Goal: Information Seeking & Learning: Learn about a topic

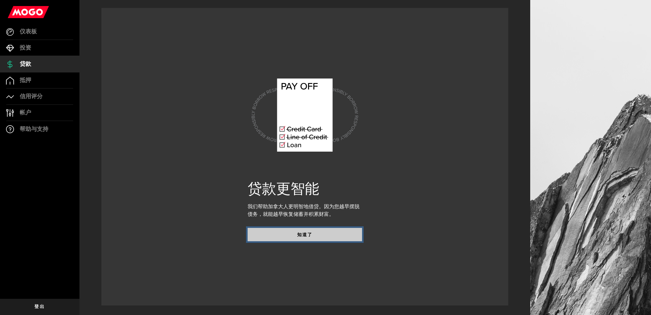
click at [282, 231] on button "知道了" at bounding box center [305, 234] width 114 height 13
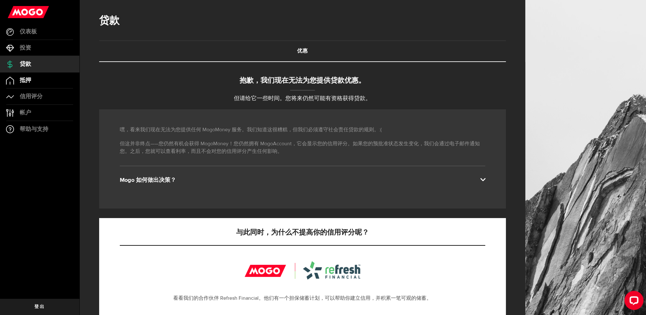
click at [43, 79] on link "抵押" at bounding box center [39, 80] width 79 height 16
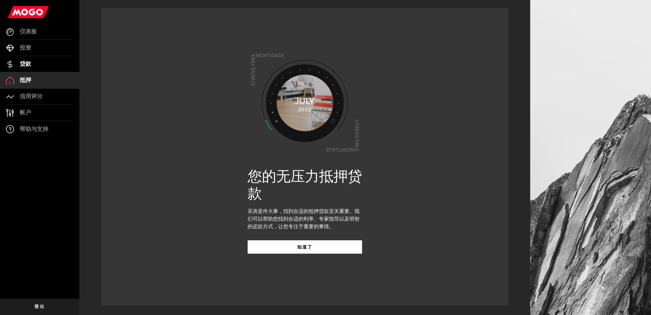
click at [36, 65] on link "贷款" at bounding box center [39, 64] width 79 height 16
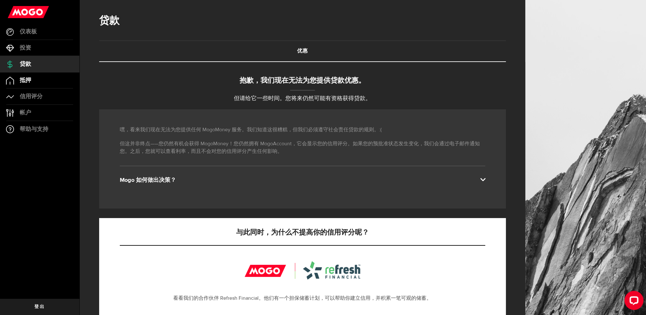
click at [39, 79] on link "抵押" at bounding box center [39, 80] width 79 height 16
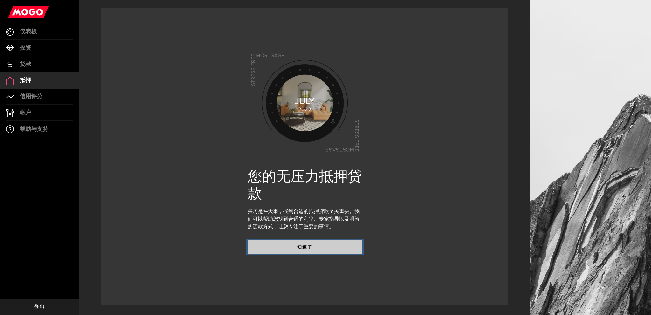
click at [292, 250] on button "知道了" at bounding box center [305, 246] width 114 height 13
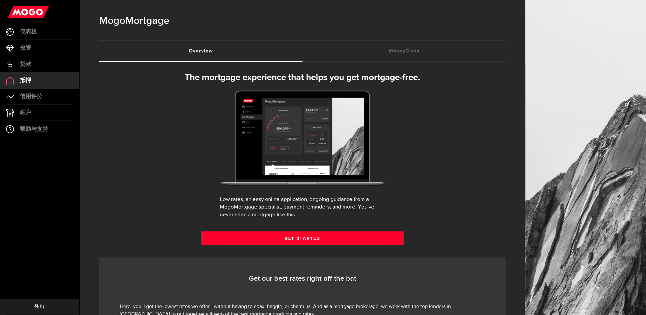
select select "3knYdhfXw4iYoq2m0WGQES"
